Goal: Task Accomplishment & Management: Use online tool/utility

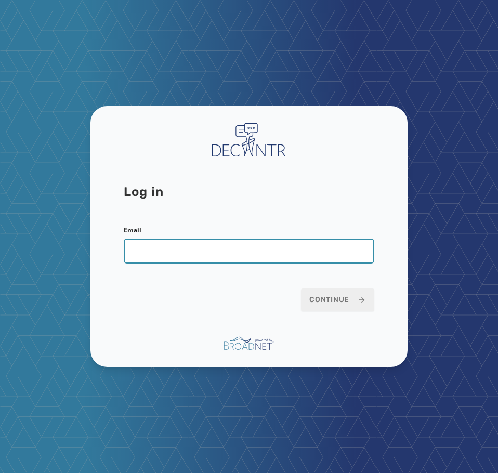
click at [185, 252] on input "Email" at bounding box center [249, 250] width 250 height 25
type input "**********"
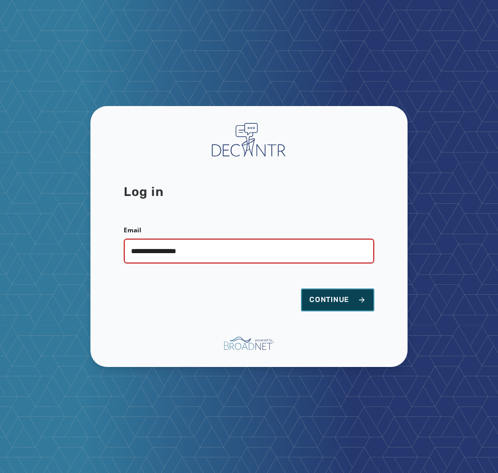
click at [340, 301] on span "Continue" at bounding box center [337, 300] width 57 height 10
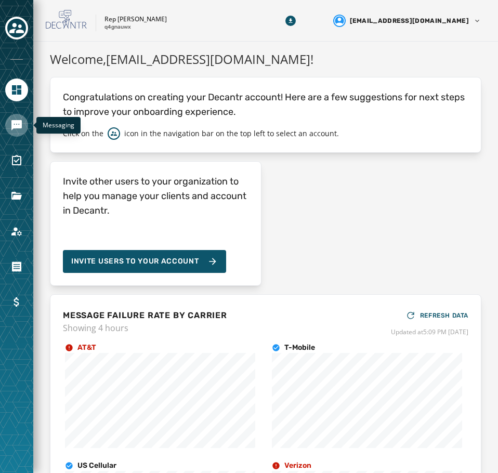
click at [19, 121] on icon "Navigate to Messaging" at bounding box center [16, 125] width 10 height 10
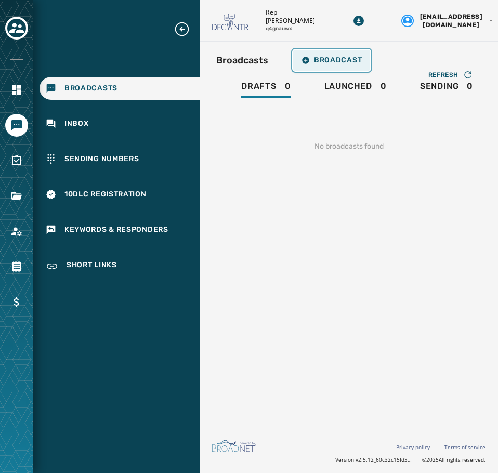
click at [328, 64] on span "Broadcast" at bounding box center [331, 60] width 60 height 8
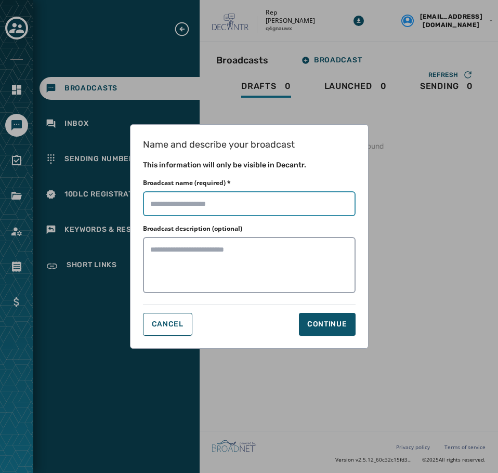
click at [215, 193] on input "Broadcast name (required) *" at bounding box center [249, 203] width 212 height 25
type input "****"
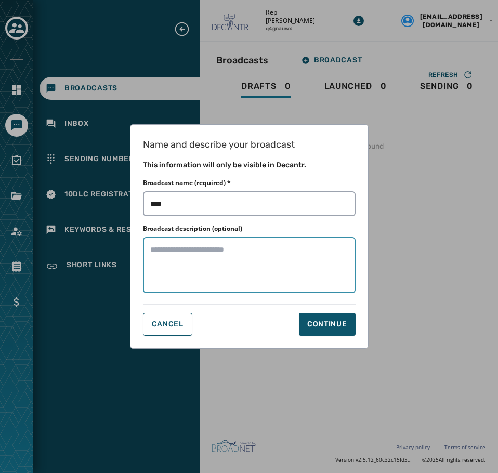
drag, startPoint x: 211, startPoint y: 267, endPoint x: 281, endPoint y: 288, distance: 72.8
click at [210, 268] on textarea "Broadcast description (optional)" at bounding box center [249, 265] width 212 height 56
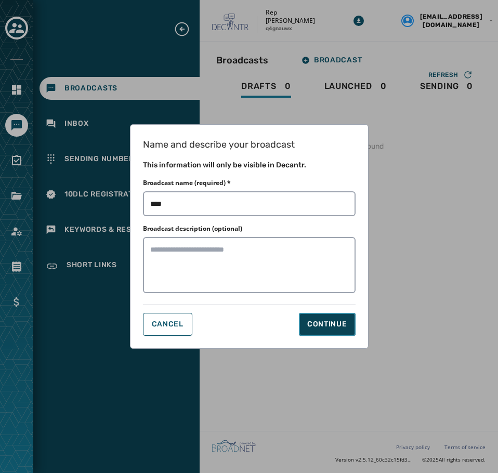
click at [326, 327] on div "Continue" at bounding box center [327, 324] width 40 height 10
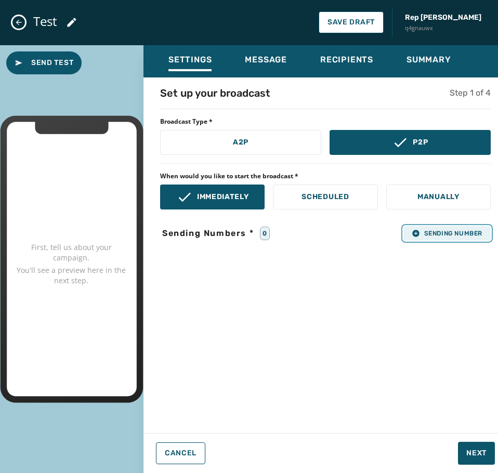
click at [438, 234] on span "Sending Number" at bounding box center [446, 233] width 71 height 8
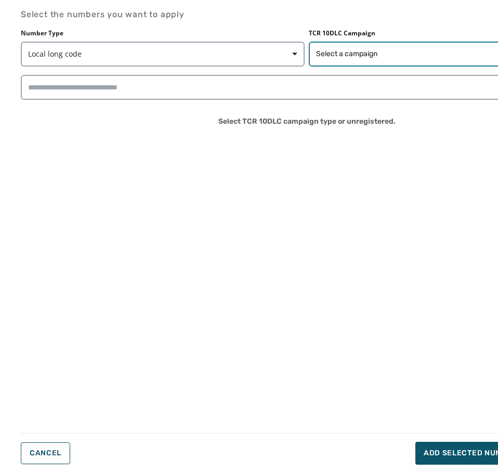
click at [344, 56] on span "Select a campaign" at bounding box center [346, 54] width 61 height 10
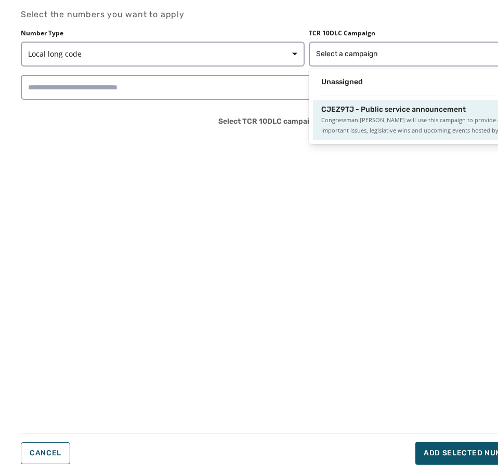
drag, startPoint x: 350, startPoint y: 109, endPoint x: 320, endPoint y: 101, distance: 31.6
click at [350, 110] on span "CJEZ9TJ - Public service announcement" at bounding box center [393, 109] width 144 height 10
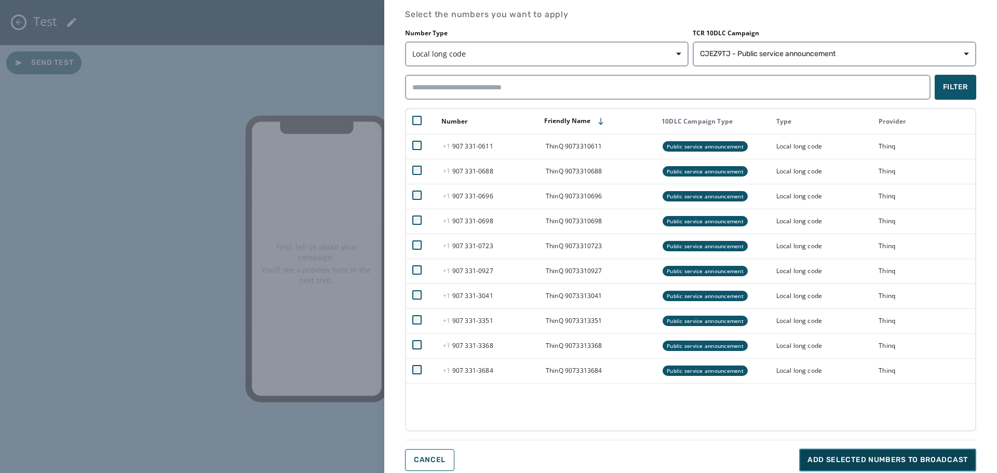
click at [497, 466] on button "Add selected numbers to broadcast" at bounding box center [888, 460] width 177 height 23
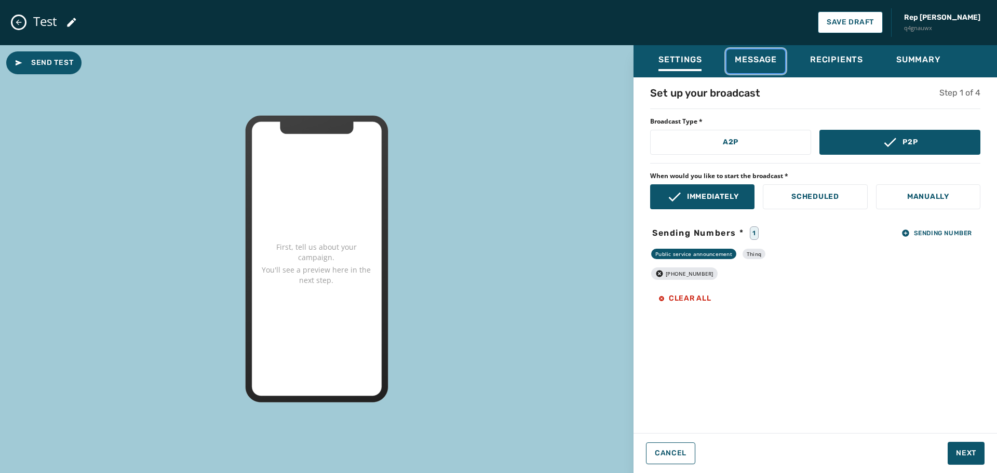
click at [497, 59] on span "Message" at bounding box center [756, 60] width 42 height 10
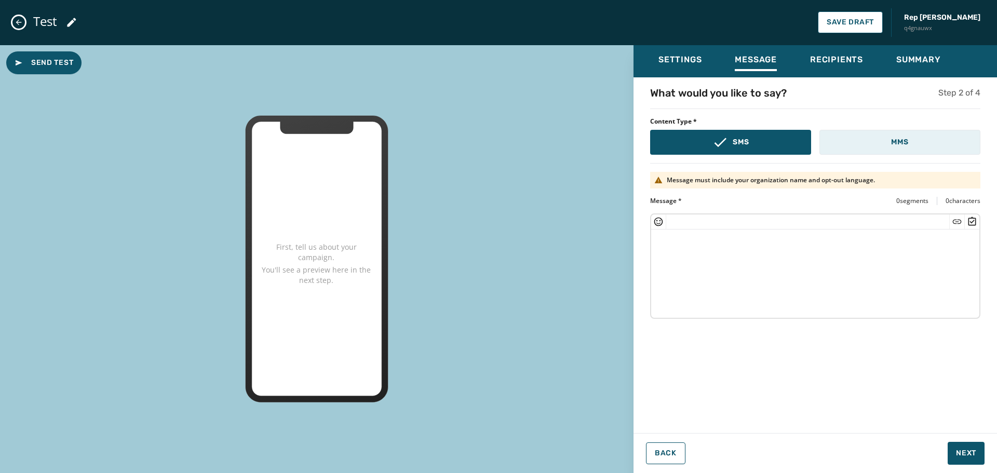
click at [497, 145] on button "MMS" at bounding box center [900, 142] width 161 height 25
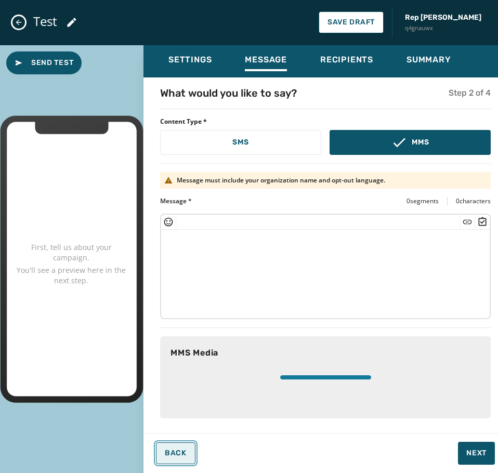
click at [183, 451] on span "Back" at bounding box center [176, 453] width 22 height 8
